Goal: Information Seeking & Learning: Learn about a topic

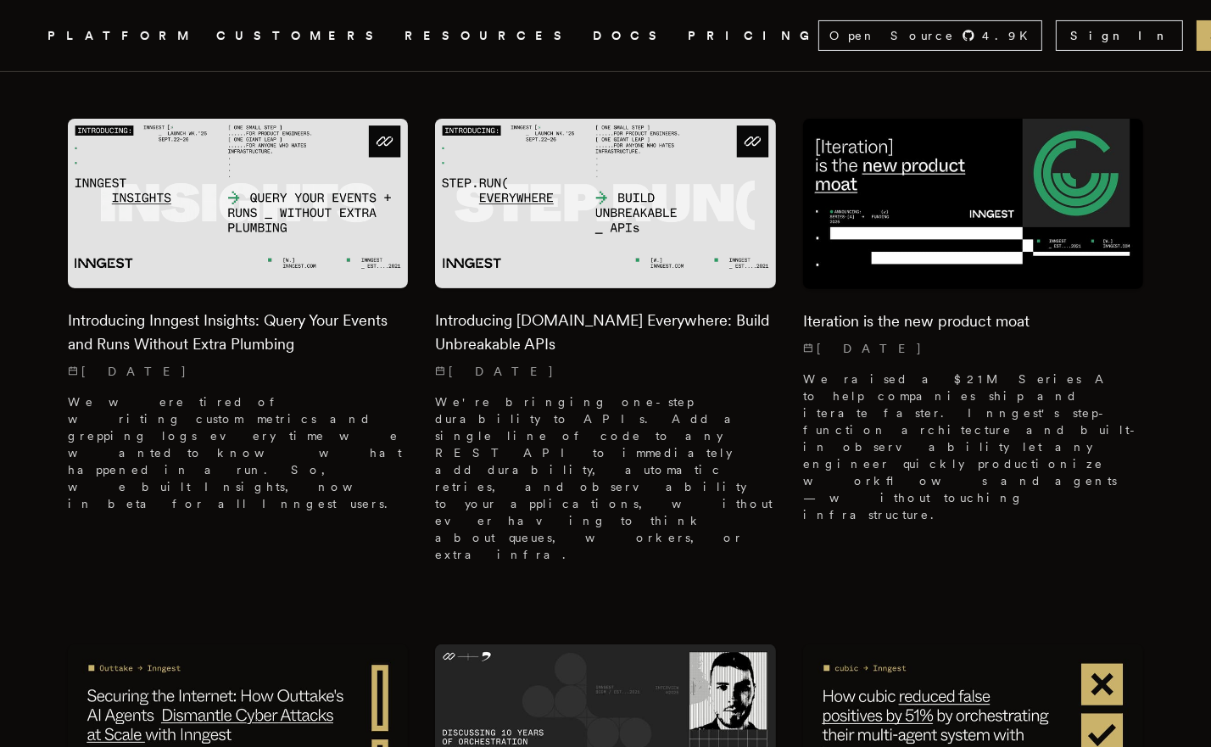
scroll to position [364, 0]
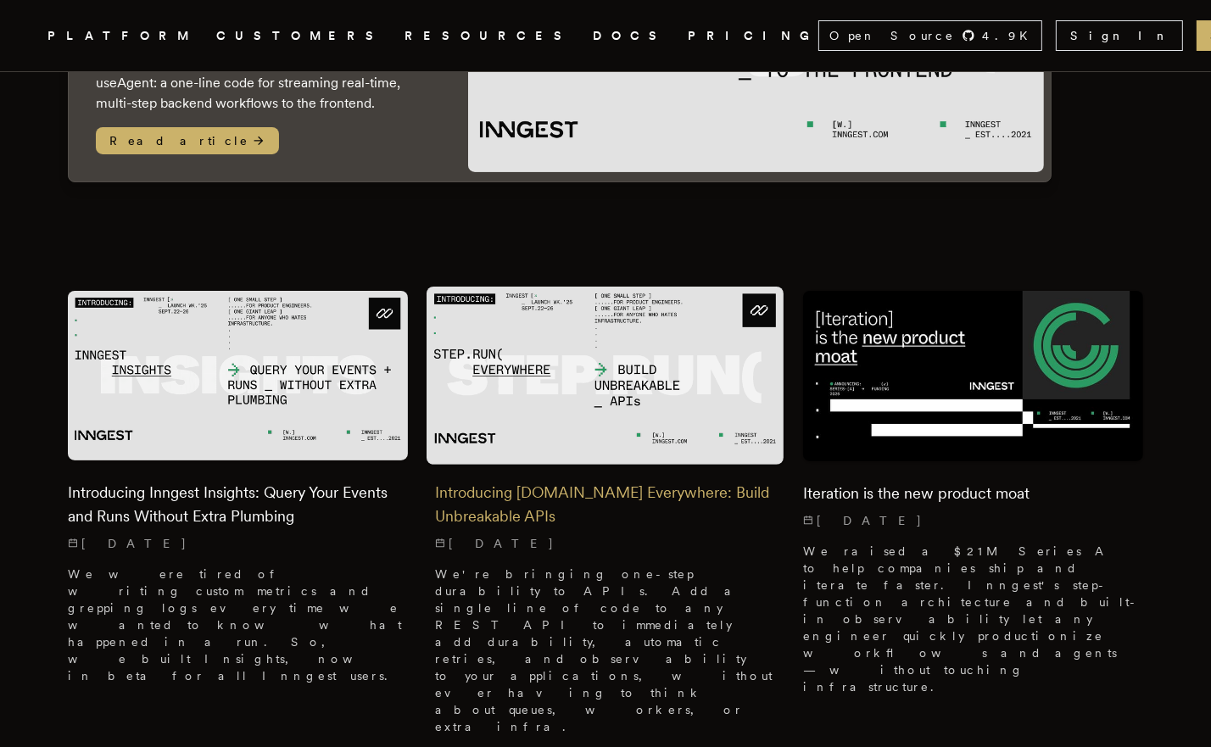
click at [500, 481] on h2 "Introducing Step.Run Everywhere: Build Unbreakable APIs" at bounding box center [605, 505] width 340 height 48
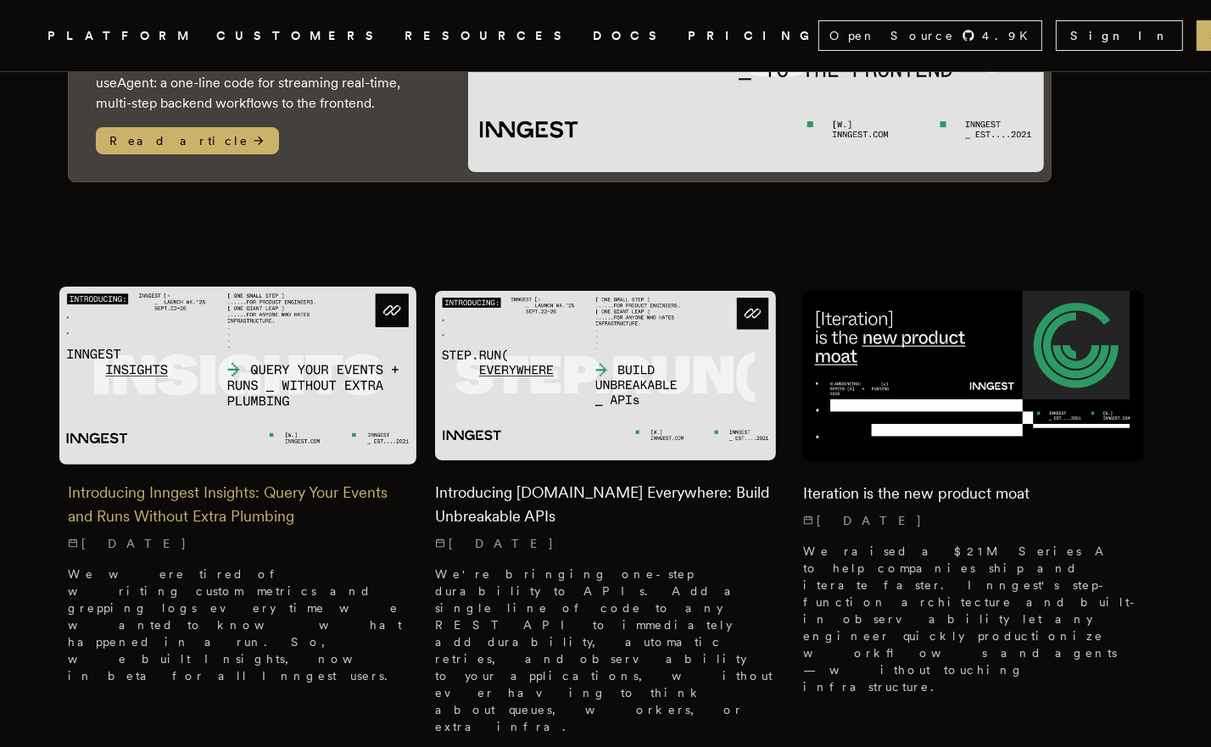
click at [280, 481] on h2 "Introducing Inngest Insights: Query Your Events and Runs Without Extra Plumbing" at bounding box center [238, 505] width 340 height 48
